Goal: Transaction & Acquisition: Purchase product/service

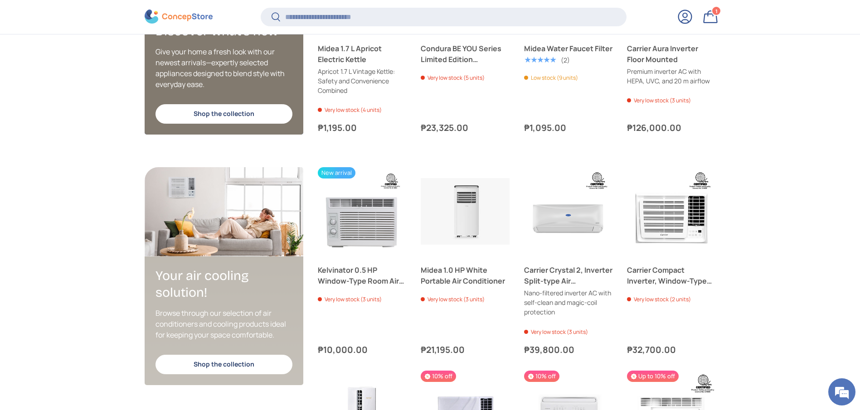
scroll to position [1700, 3705]
click at [297, 23] on input "Search" at bounding box center [443, 17] width 365 height 19
type input "***"
click at [261, 7] on button "Search" at bounding box center [271, 17] width 20 height 21
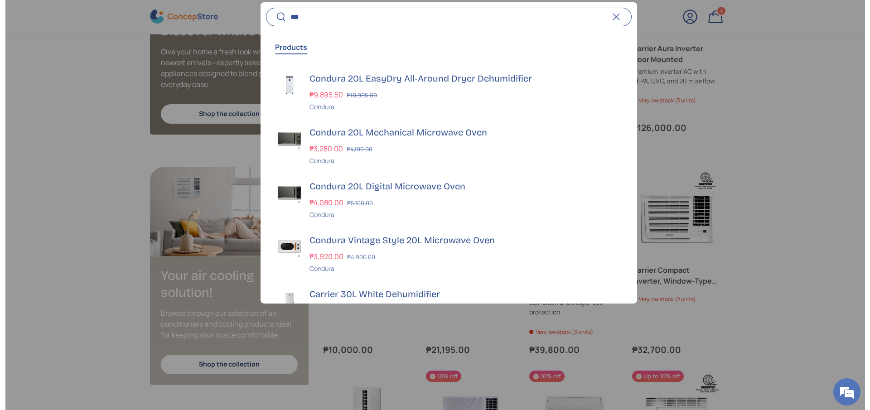
scroll to position [0, 1740]
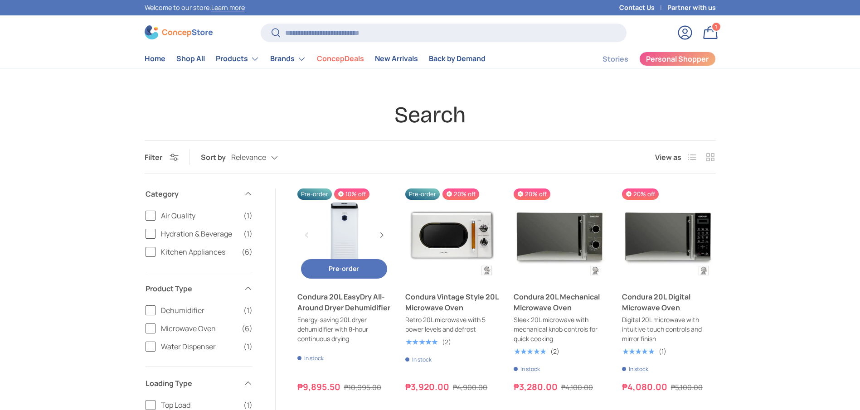
click at [327, 296] on link "Condura 20L EasyDry All-Around Dryer Dehumidifier" at bounding box center [344, 302] width 94 height 22
